Goal: Task Accomplishment & Management: Use online tool/utility

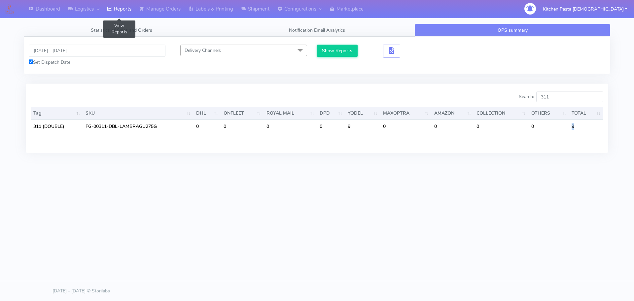
click at [120, 10] on link "Reports" at bounding box center [119, 9] width 32 height 18
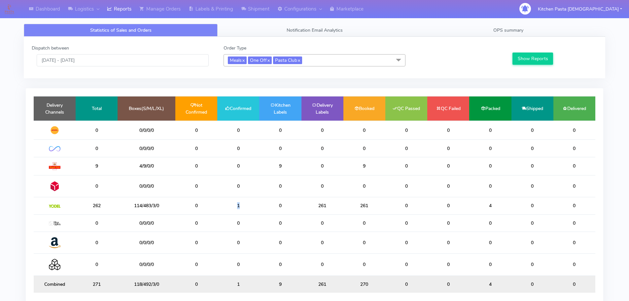
drag, startPoint x: 247, startPoint y: 208, endPoint x: 190, endPoint y: 202, distance: 57.5
click at [192, 202] on tr "262 114/483/3/0 0 1 0 261 261 0 0 4 0 0" at bounding box center [315, 205] width 562 height 17
click at [240, 205] on td "1" at bounding box center [238, 205] width 42 height 17
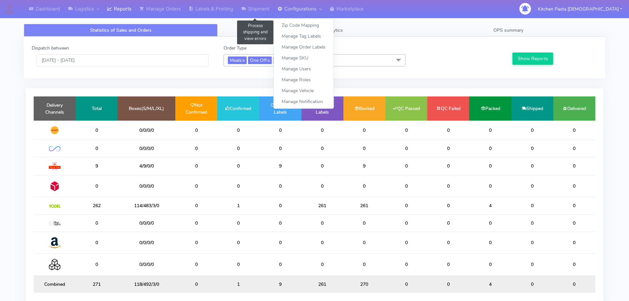
click at [275, 6] on link "Configurations" at bounding box center [299, 9] width 52 height 18
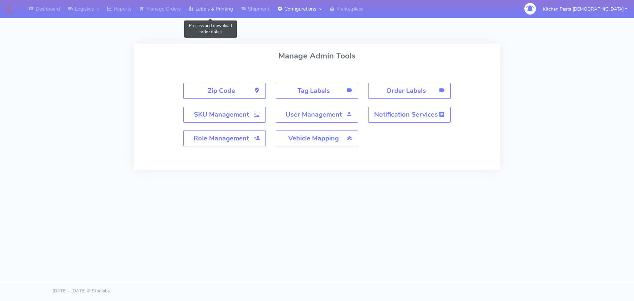
click at [237, 17] on link "Labels & Printing" at bounding box center [211, 9] width 52 height 18
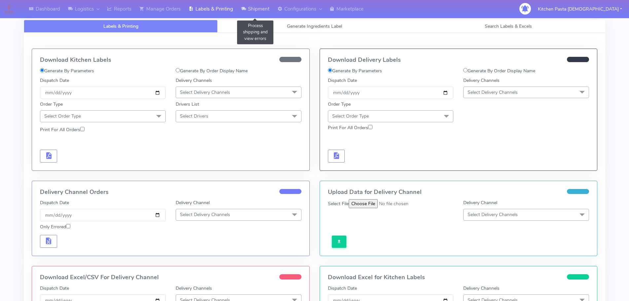
drag, startPoint x: 256, startPoint y: 16, endPoint x: 258, endPoint y: 19, distance: 4.1
click at [257, 15] on link "Shipment" at bounding box center [255, 9] width 36 height 18
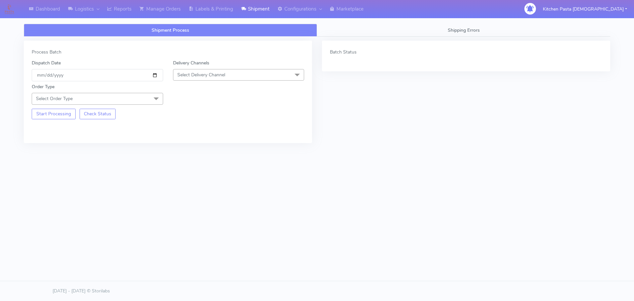
click at [261, 73] on span "Select Delivery Channel" at bounding box center [238, 75] width 131 height 12
click at [192, 147] on div "Yodel" at bounding box center [239, 149] width 124 height 7
click at [158, 107] on div "Start Processing Check Status" at bounding box center [97, 112] width 141 height 15
click at [156, 99] on span at bounding box center [156, 99] width 13 height 13
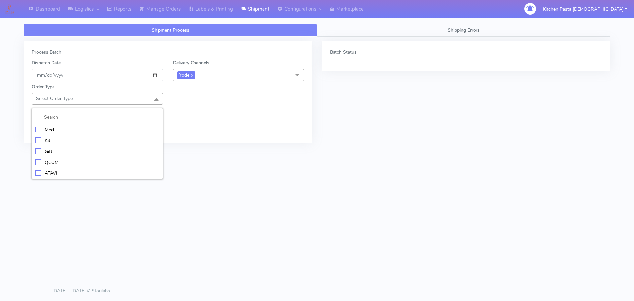
click at [130, 130] on div "Meal" at bounding box center [97, 129] width 124 height 7
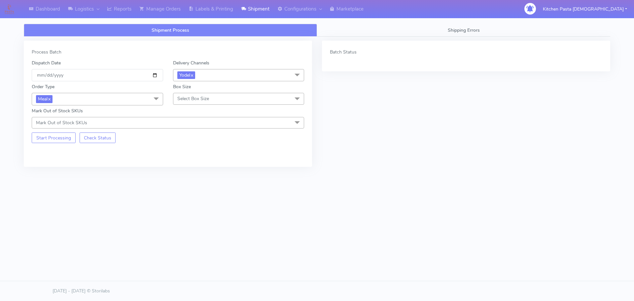
click at [186, 107] on div "Order Type Meal x Meal Kit Gift QCOM ATAVI Box Size Select Box Size Small Small…" at bounding box center [168, 104] width 282 height 47
click at [193, 87] on div "Box Size Select Box Size Small Small-PR-1 Medium Large Mega" at bounding box center [238, 94] width 141 height 22
click at [193, 92] on div "Box Size Select Box Size Small Small-PR-1 Medium Large Mega" at bounding box center [238, 94] width 141 height 22
click at [196, 99] on span "Select Box Size" at bounding box center [193, 98] width 32 height 6
click at [195, 150] on div "Medium" at bounding box center [239, 151] width 124 height 7
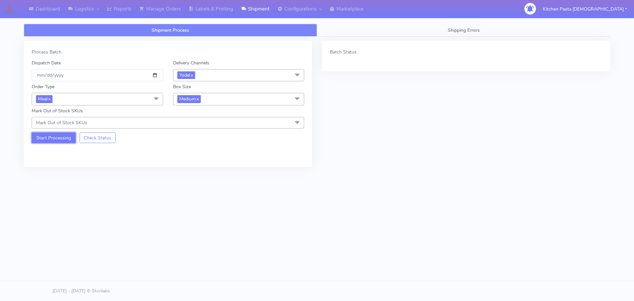
click at [58, 142] on button "Start Processing" at bounding box center [54, 137] width 44 height 11
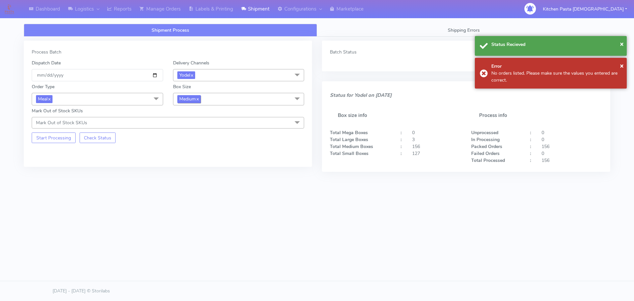
click at [189, 100] on span "Medium x" at bounding box center [188, 99] width 23 height 8
click at [179, 130] on div "Small" at bounding box center [239, 130] width 124 height 7
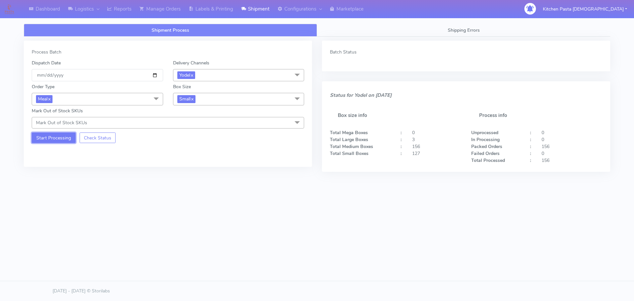
click at [58, 138] on button "Start Processing" at bounding box center [54, 137] width 44 height 11
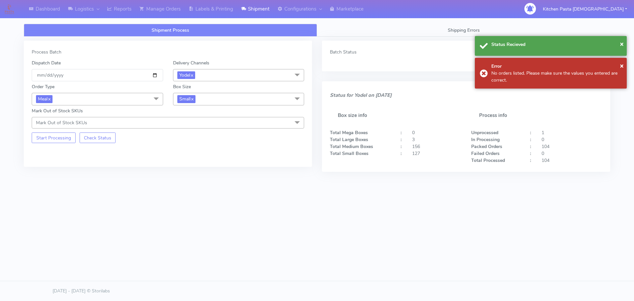
click at [175, 102] on div "Box Size Small x Small Small-PR-1 Medium Large Mega" at bounding box center [238, 94] width 141 height 22
click at [197, 101] on span "Small x" at bounding box center [238, 99] width 131 height 12
click at [183, 161] on div "Large" at bounding box center [239, 162] width 124 height 7
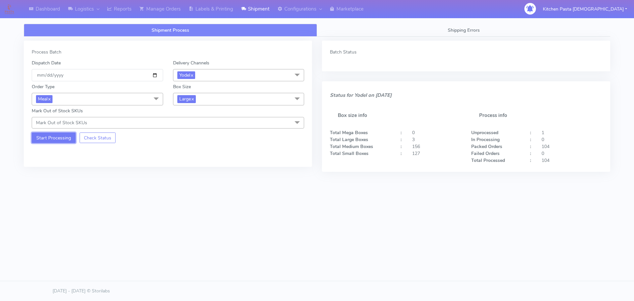
click at [66, 139] on button "Start Processing" at bounding box center [54, 137] width 44 height 11
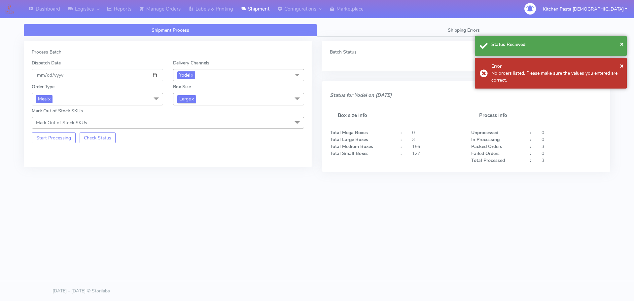
click at [187, 97] on span "Large x" at bounding box center [186, 99] width 18 height 8
click at [195, 169] on li "Mega" at bounding box center [238, 173] width 131 height 11
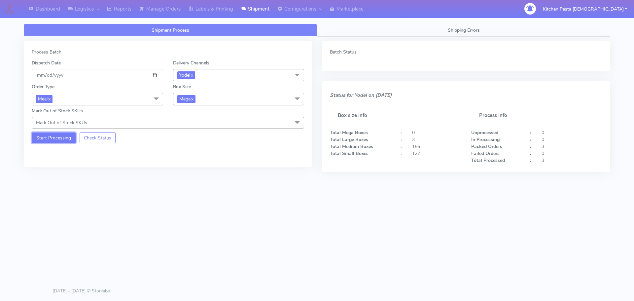
click at [47, 141] on button "Start Processing" at bounding box center [54, 137] width 44 height 11
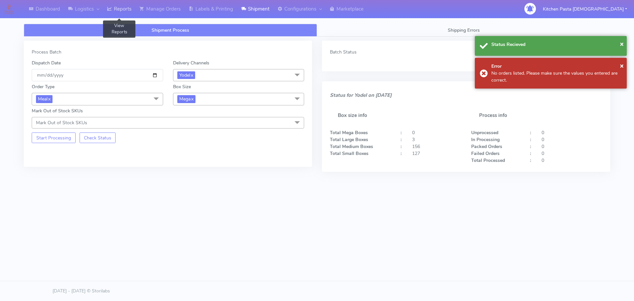
click at [121, 13] on link "Reports" at bounding box center [119, 9] width 32 height 18
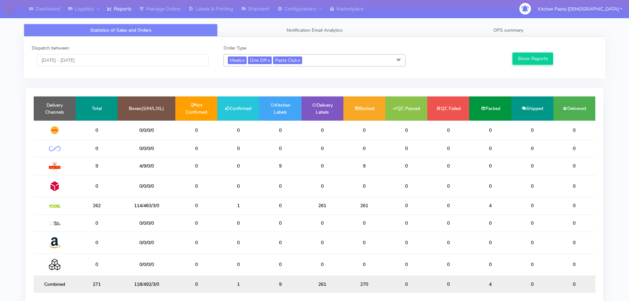
drag, startPoint x: 258, startPoint y: 207, endPoint x: 229, endPoint y: 207, distance: 29.4
click at [229, 207] on td "1" at bounding box center [238, 205] width 42 height 17
click at [253, 206] on td "1" at bounding box center [238, 205] width 42 height 17
click at [155, 15] on link "Manage Orders" at bounding box center [159, 9] width 49 height 18
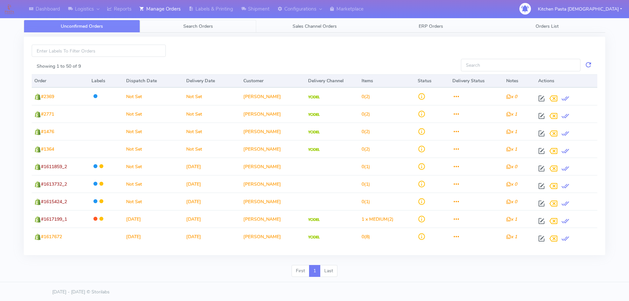
click at [187, 28] on span "Search Orders" at bounding box center [198, 26] width 30 height 6
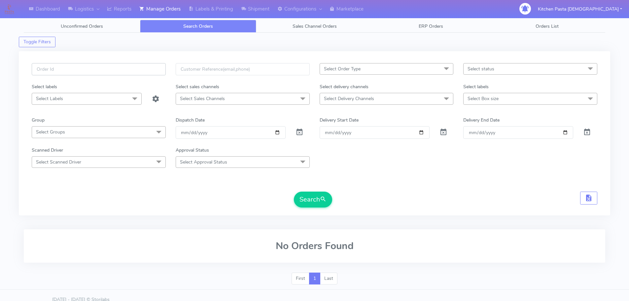
click at [69, 73] on input "text" at bounding box center [99, 69] width 134 height 12
type input "#1618423"
click at [294, 129] on div at bounding box center [303, 132] width 24 height 12
click at [299, 131] on span at bounding box center [300, 133] width 8 height 6
click at [315, 210] on div "#1618423 Select Order Type Select All MEALS ATAVI One Off Pasta Club Gift Kit E…" at bounding box center [315, 137] width 576 height 148
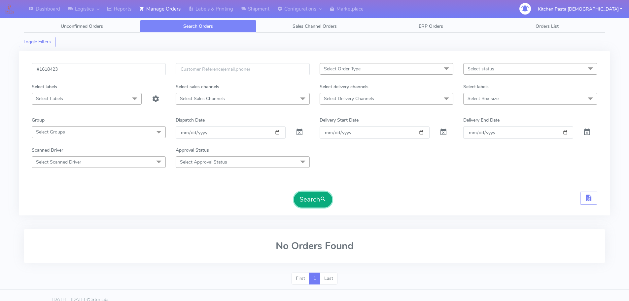
click at [315, 202] on button "Search" at bounding box center [313, 200] width 38 height 16
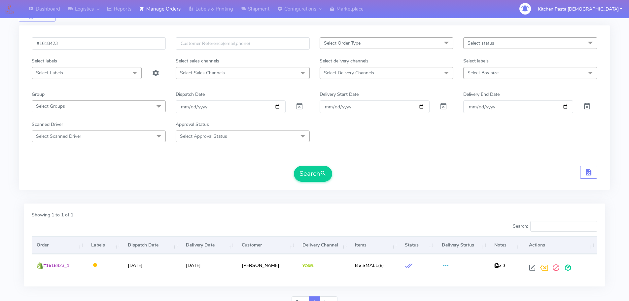
scroll to position [58, 0]
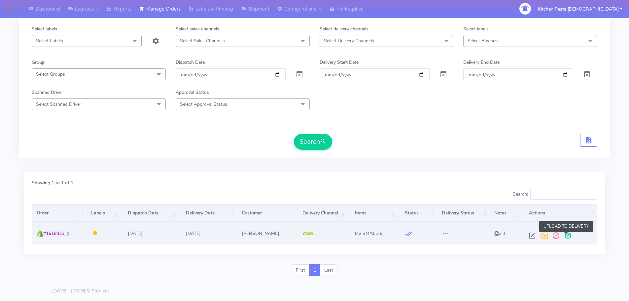
click at [568, 235] on span at bounding box center [568, 237] width 12 height 6
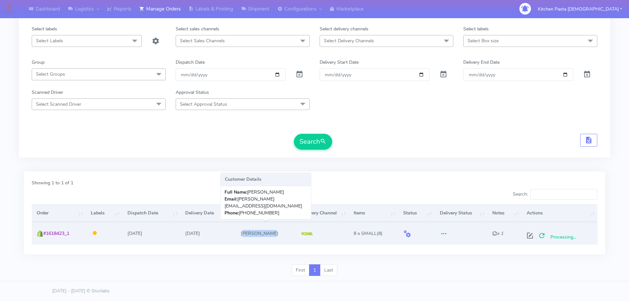
drag, startPoint x: 274, startPoint y: 232, endPoint x: 246, endPoint y: 233, distance: 27.8
click at [246, 233] on td "[PERSON_NAME]" at bounding box center [266, 233] width 60 height 22
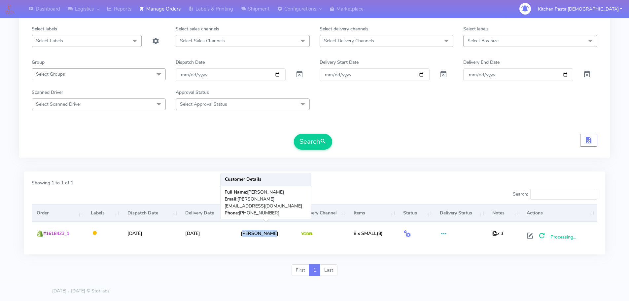
copy td "[PERSON_NAME]"
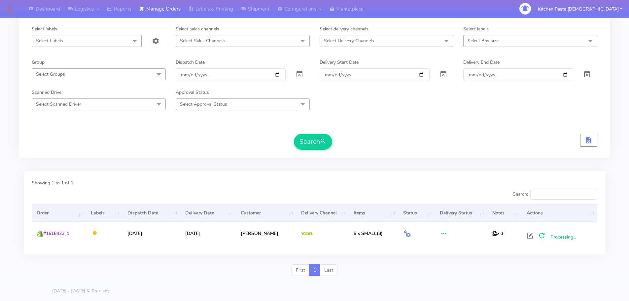
click at [390, 129] on form "#1618423 Select Order Type Select All MEALS ATAVI One Off Pasta Club Gift Kit E…" at bounding box center [315, 77] width 566 height 144
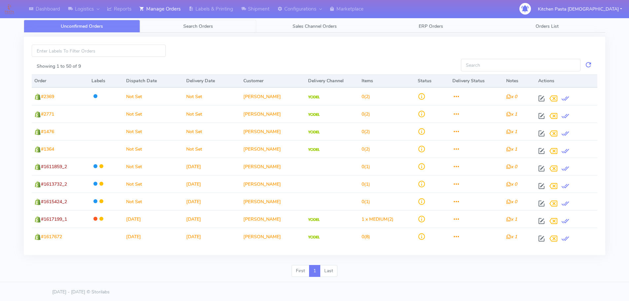
click at [179, 25] on link "Search Orders" at bounding box center [198, 26] width 116 height 13
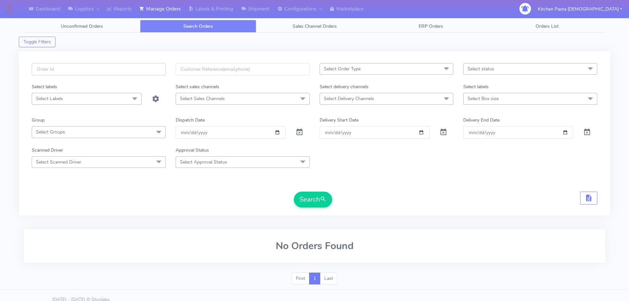
click at [81, 67] on input "text" at bounding box center [99, 69] width 134 height 12
type input "1618423"
click at [300, 134] on span at bounding box center [300, 133] width 8 height 6
click at [322, 195] on span "submit" at bounding box center [323, 199] width 7 height 9
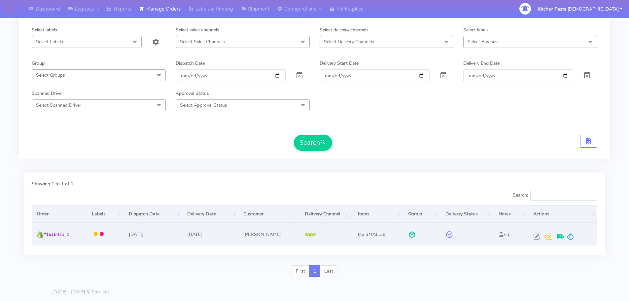
scroll to position [58, 0]
drag, startPoint x: 274, startPoint y: 234, endPoint x: 241, endPoint y: 230, distance: 33.3
click at [241, 230] on tr "#1618423_1 [DATE] [DATE] [PERSON_NAME] 8 x SMALL (8) x 1 Dates Created On: [DAT…" at bounding box center [315, 233] width 566 height 22
copy tr "[PERSON_NAME]"
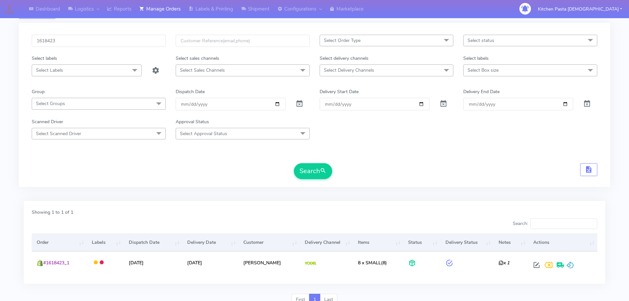
scroll to position [0, 0]
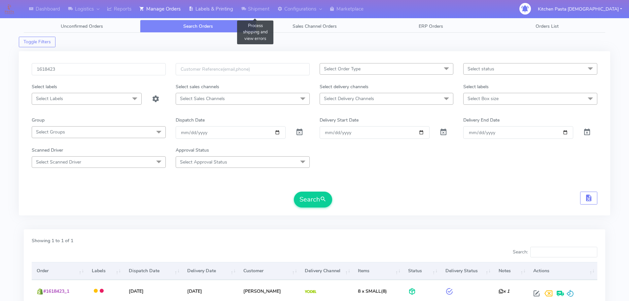
click at [218, 12] on link "Labels & Printing" at bounding box center [211, 9] width 52 height 18
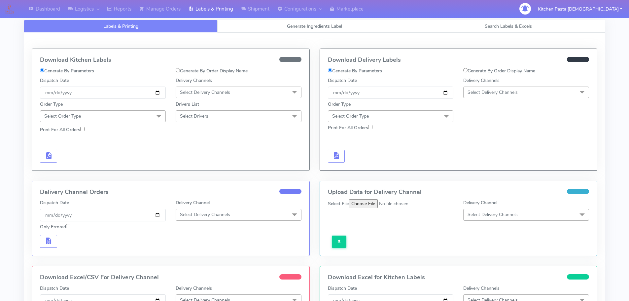
click at [465, 70] on input "Generate By Order Display Name" at bounding box center [465, 70] width 4 height 4
radio input "true"
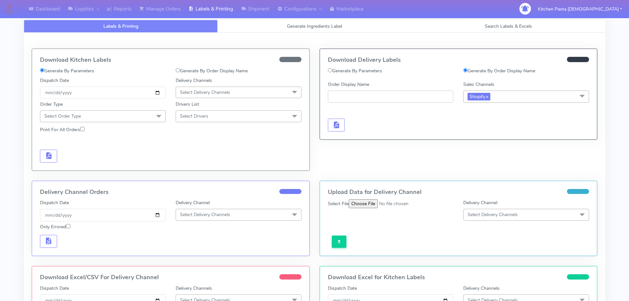
click at [439, 99] on input "Order Display Name" at bounding box center [391, 96] width 126 height 12
paste input "[PERSON_NAME]"
click at [342, 96] on input "[PERSON_NAME]" at bounding box center [391, 96] width 126 height 12
type input "[PERSON_NAME]"
click at [336, 123] on span "button" at bounding box center [336, 126] width 8 height 6
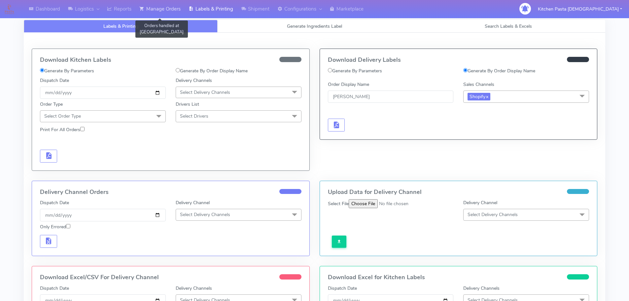
click at [170, 10] on link "Manage Orders" at bounding box center [159, 9] width 49 height 18
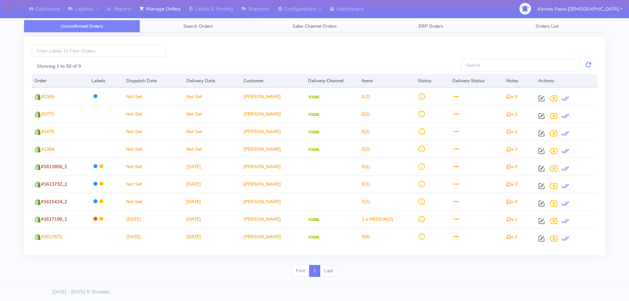
click at [164, 28] on link "Search Orders" at bounding box center [198, 26] width 116 height 13
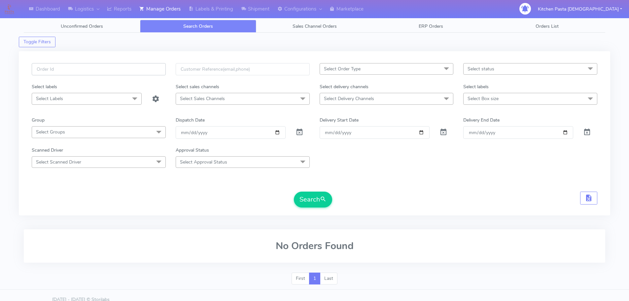
click at [104, 69] on input "text" at bounding box center [99, 69] width 134 height 12
paste input "[PERSON_NAME]"
drag, startPoint x: 122, startPoint y: 286, endPoint x: 93, endPoint y: 41, distance: 246.7
click at [93, 41] on div "Toggle Filters" at bounding box center [314, 40] width 591 height 15
click at [307, 199] on button "Search" at bounding box center [313, 200] width 38 height 16
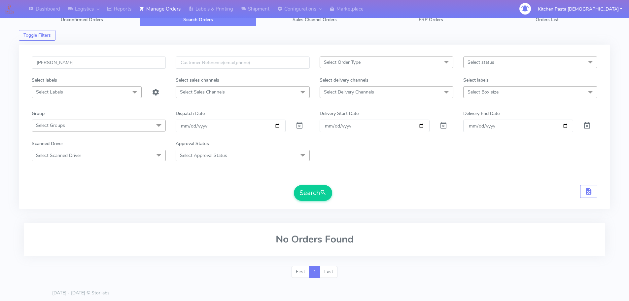
scroll to position [9, 0]
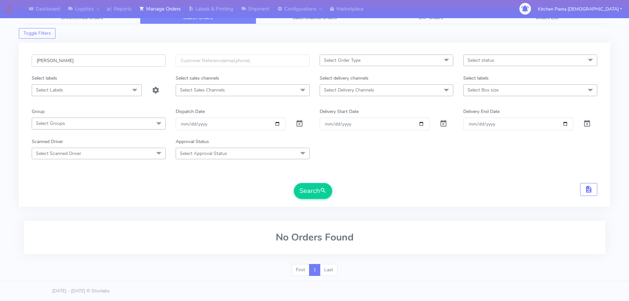
click at [109, 61] on input "[PERSON_NAME]" at bounding box center [99, 60] width 134 height 12
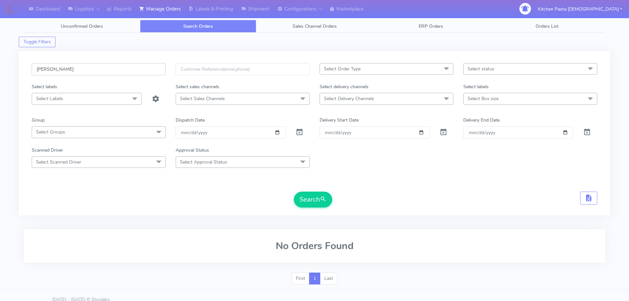
drag, startPoint x: 78, startPoint y: 66, endPoint x: 62, endPoint y: 67, distance: 15.9
click at [67, 67] on input "[PERSON_NAME]" at bounding box center [99, 69] width 134 height 12
type input "F"
type input "#"
click at [361, 96] on span "Select Delivery Channels" at bounding box center [349, 98] width 50 height 6
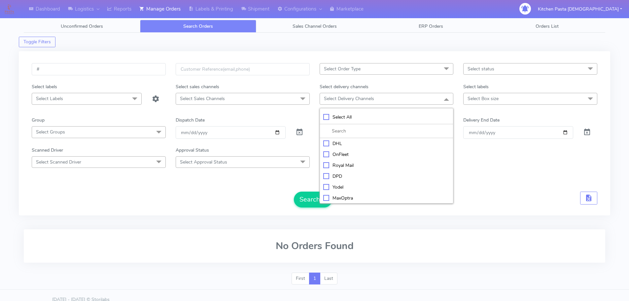
click at [339, 187] on div "Yodel" at bounding box center [386, 187] width 127 height 7
checkbox input "true"
click at [483, 94] on span "Select Box size" at bounding box center [530, 99] width 134 height 12
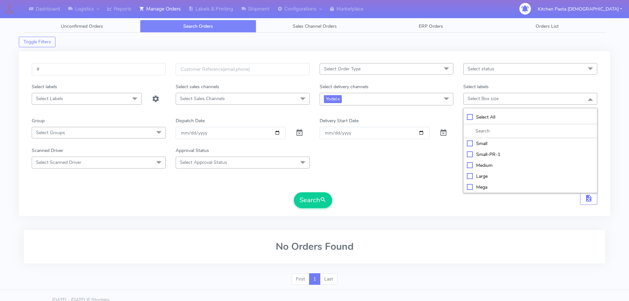
click at [381, 67] on span "Select Order Type" at bounding box center [387, 69] width 134 height 12
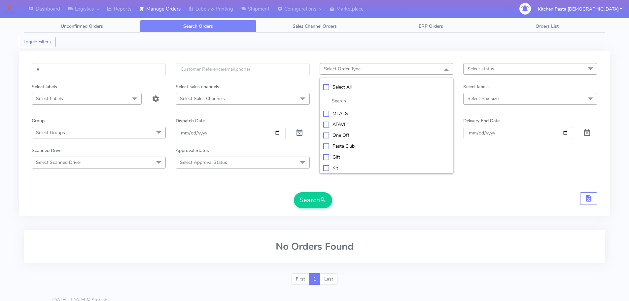
click at [337, 169] on div "Kit" at bounding box center [386, 167] width 127 height 7
checkbox input "true"
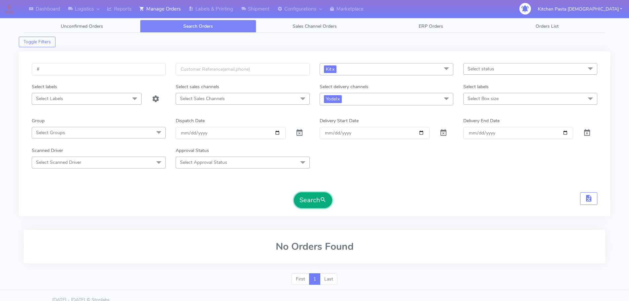
click at [325, 196] on span "submit" at bounding box center [323, 199] width 7 height 9
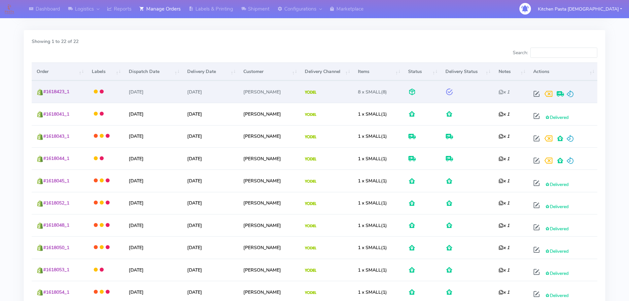
scroll to position [132, 0]
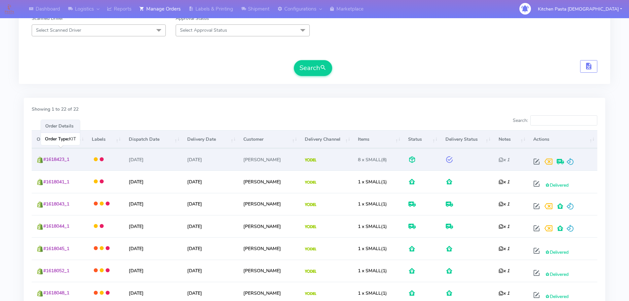
drag, startPoint x: 72, startPoint y: 158, endPoint x: 44, endPoint y: 162, distance: 27.6
click at [44, 162] on span "#1618423_1" at bounding box center [56, 159] width 26 height 6
copy span "#1618423_1"
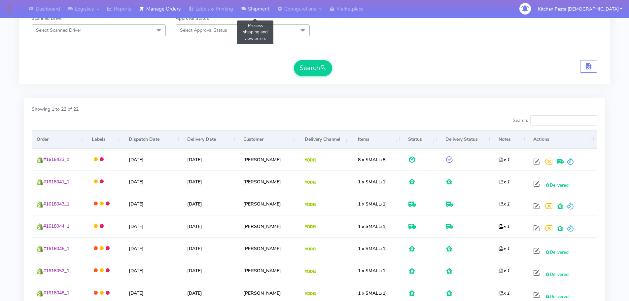
click at [260, 3] on link "Shipment" at bounding box center [255, 9] width 36 height 18
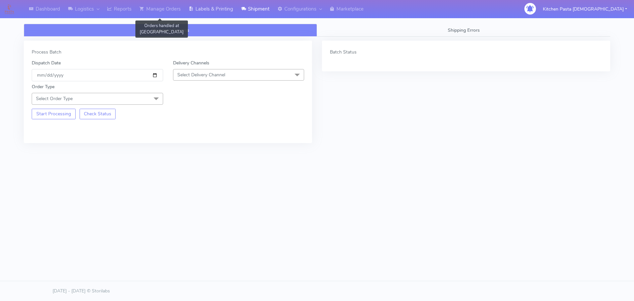
click at [203, 7] on link "Labels & Printing" at bounding box center [211, 9] width 52 height 18
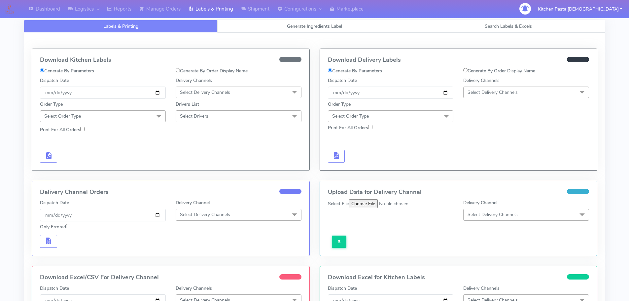
click at [485, 71] on label "Generate By Order Display Name" at bounding box center [499, 70] width 72 height 7
click at [468, 71] on input "Generate By Order Display Name" at bounding box center [465, 70] width 4 height 4
radio input "true"
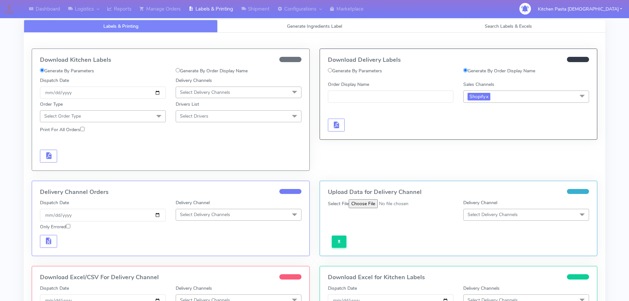
click at [375, 70] on label "Generate By Parameters" at bounding box center [355, 70] width 54 height 7
click at [332, 70] on input "Generate By Parameters" at bounding box center [330, 70] width 4 height 4
radio input "true"
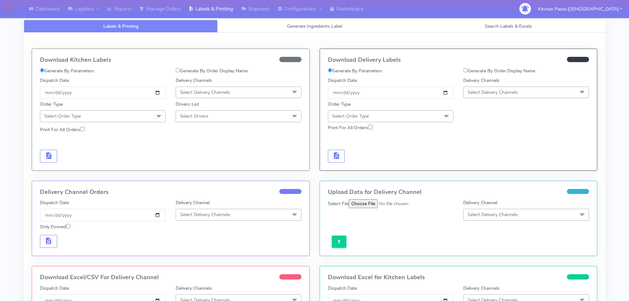
click at [483, 66] on div "Download Delivery Labels Generate By Parameters Generate By Order Display Name …" at bounding box center [458, 110] width 277 height 122
click at [482, 73] on label "Generate By Order Display Name" at bounding box center [499, 70] width 72 height 7
click at [468, 72] on input "Generate By Order Display Name" at bounding box center [465, 70] width 4 height 4
radio input "true"
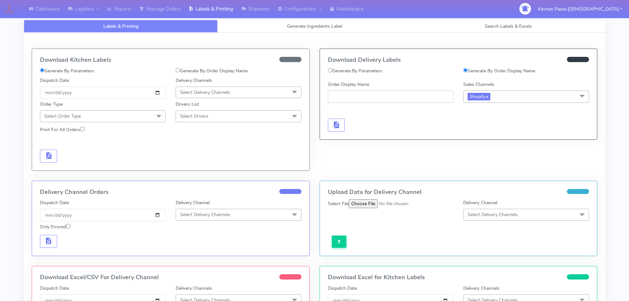
paste input "#1618423_1"
type input "#1618423_1"
click at [333, 127] on span "button" at bounding box center [336, 126] width 8 height 6
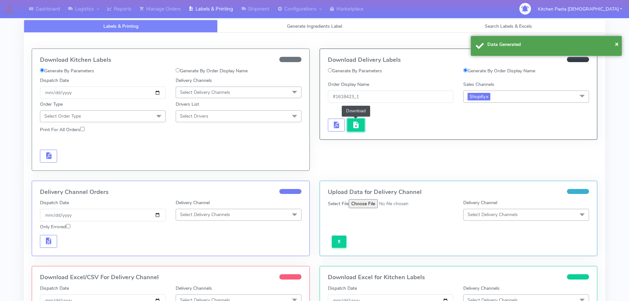
click at [354, 125] on span "button" at bounding box center [356, 126] width 8 height 6
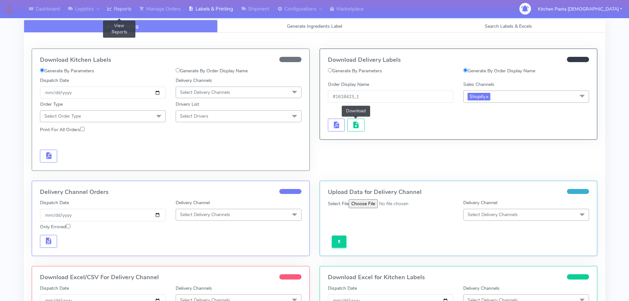
click at [126, 13] on link "Reports" at bounding box center [119, 9] width 32 height 18
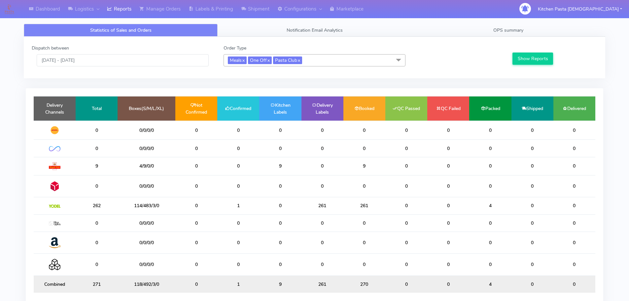
click at [238, 210] on td "1" at bounding box center [238, 205] width 42 height 17
click at [243, 201] on td "1" at bounding box center [238, 205] width 42 height 17
click at [119, 60] on input "[DATE] - [DATE]" at bounding box center [123, 60] width 172 height 12
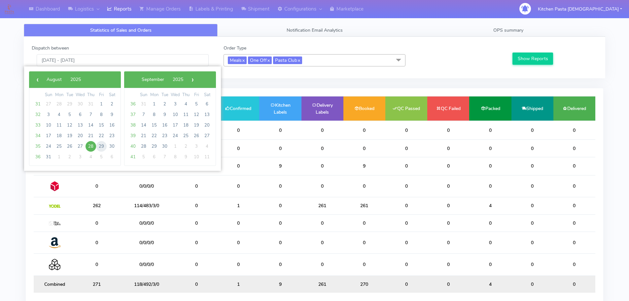
click at [104, 147] on span "29" at bounding box center [101, 146] width 11 height 11
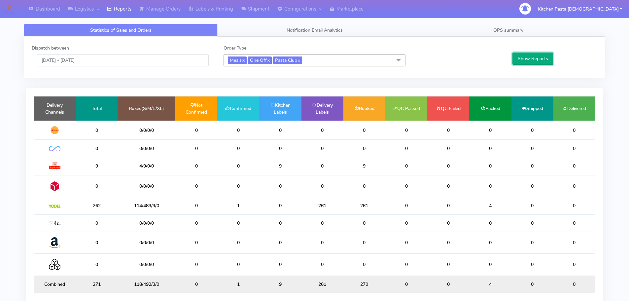
click at [550, 53] on button "Show Reports" at bounding box center [532, 58] width 41 height 12
click at [112, 54] on div "Dispatch between [DATE] - [DATE]" at bounding box center [123, 56] width 192 height 22
click at [113, 61] on input "[DATE] - [DATE]" at bounding box center [123, 60] width 172 height 12
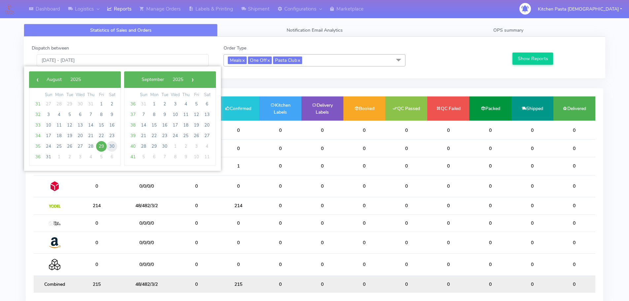
click at [115, 146] on span "30" at bounding box center [112, 146] width 11 height 11
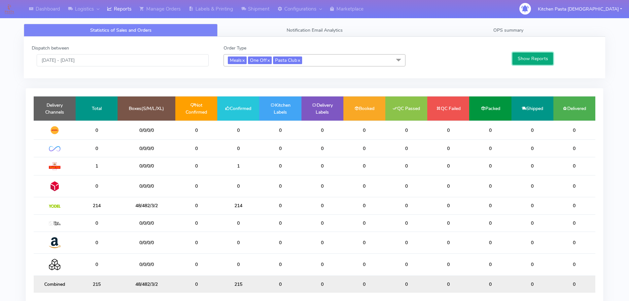
drag, startPoint x: 519, startPoint y: 61, endPoint x: 506, endPoint y: 63, distance: 13.1
click at [517, 62] on button "Show Reports" at bounding box center [532, 58] width 41 height 12
click at [112, 58] on input "[DATE] - [DATE]" at bounding box center [123, 60] width 172 height 12
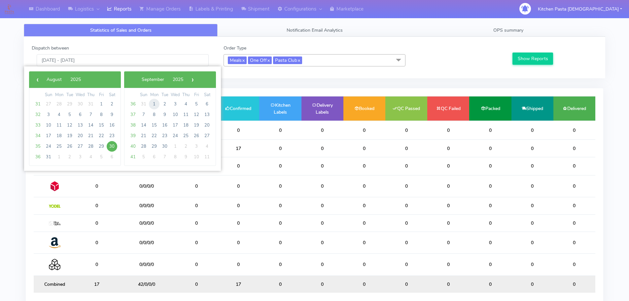
click at [156, 104] on span "1" at bounding box center [154, 104] width 11 height 11
click at [156, 104] on span "29" at bounding box center [154, 104] width 11 height 11
click at [45, 104] on span "31" at bounding box center [48, 104] width 11 height 11
click at [47, 104] on span "31" at bounding box center [48, 104] width 11 height 11
click at [36, 78] on span "‹" at bounding box center [37, 80] width 10 height 10
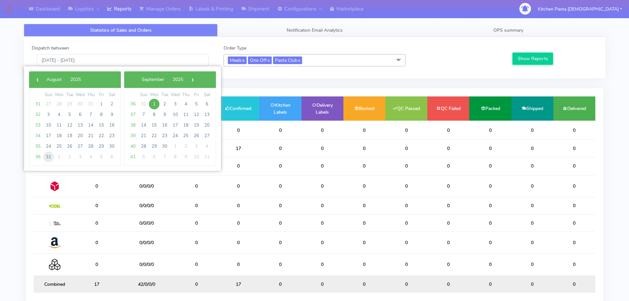
click at [50, 153] on span "31" at bounding box center [48, 157] width 11 height 11
type input "[DATE] - [DATE]"
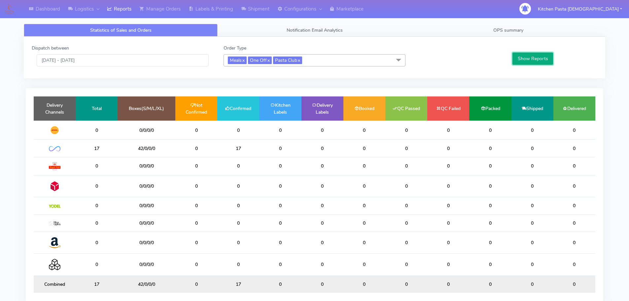
click at [545, 62] on button "Show Reports" at bounding box center [532, 58] width 41 height 12
click at [121, 10] on link "Reports" at bounding box center [119, 9] width 32 height 18
